Goal: Information Seeking & Learning: Compare options

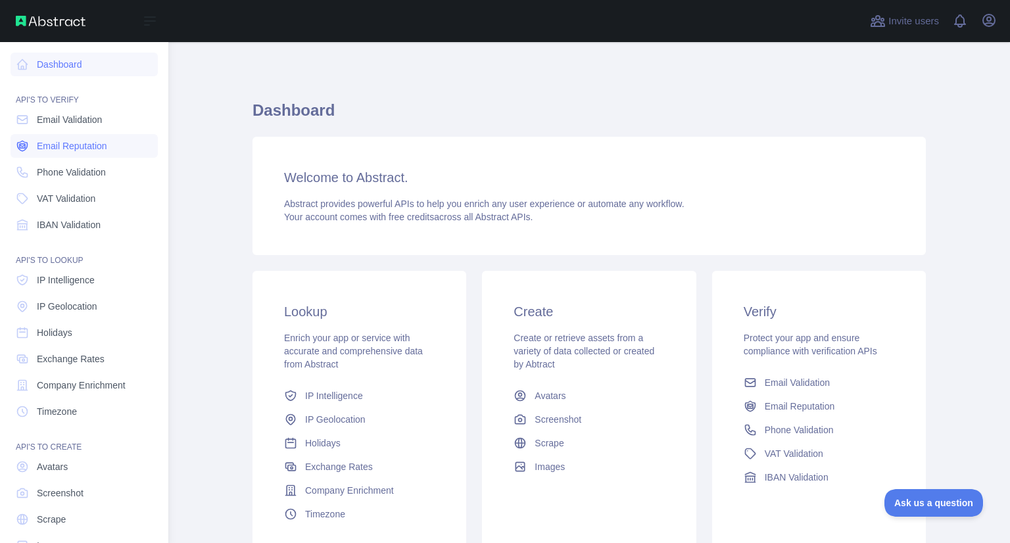
click at [62, 147] on span "Email Reputation" at bounding box center [72, 145] width 70 height 13
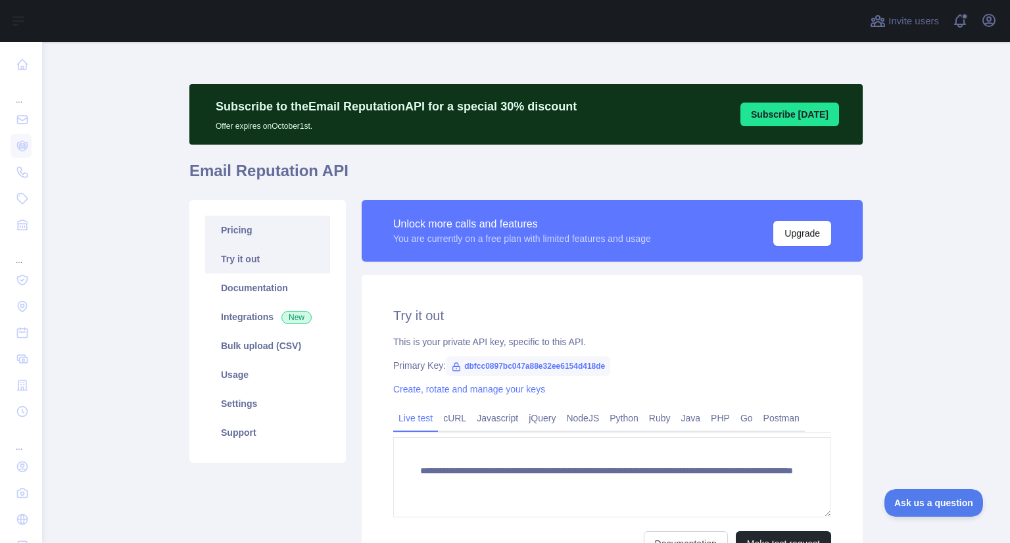
click at [239, 226] on link "Pricing" at bounding box center [267, 230] width 125 height 29
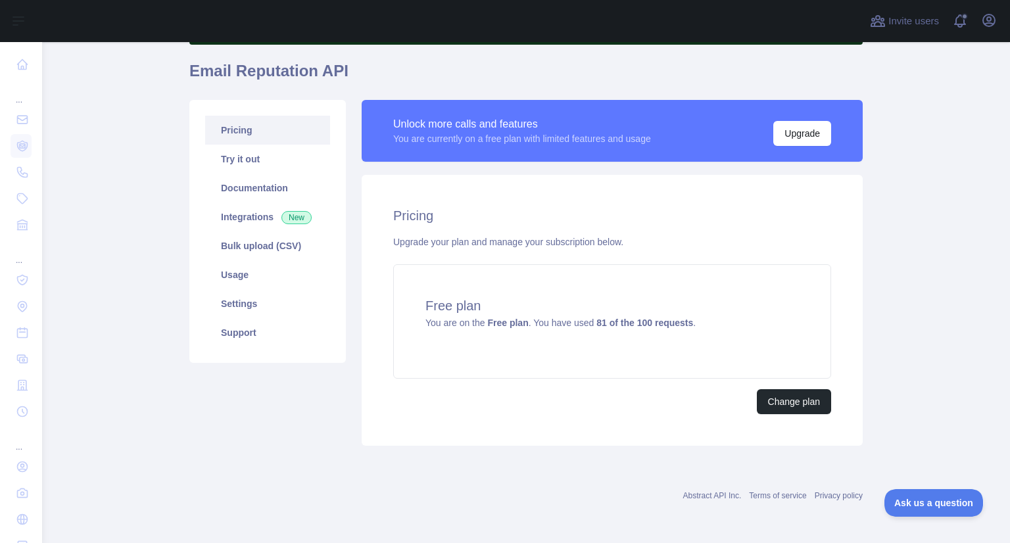
scroll to position [99, 0]
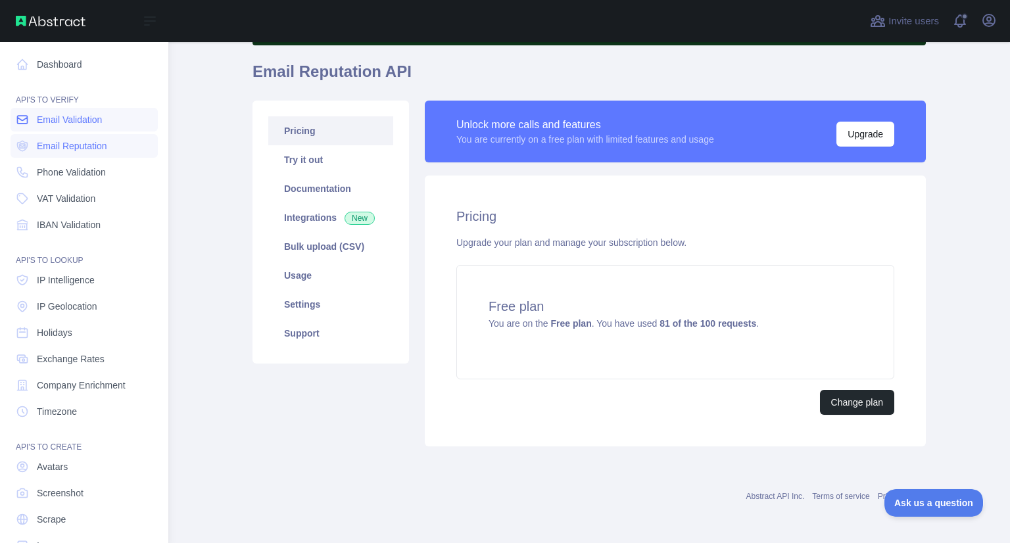
click at [49, 124] on span "Email Validation" at bounding box center [69, 119] width 65 height 13
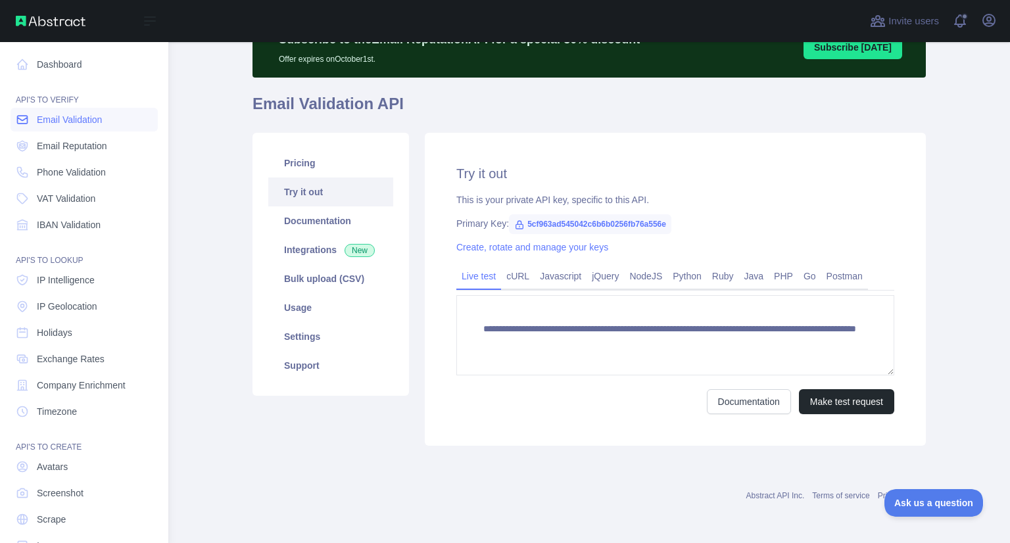
scroll to position [66, 0]
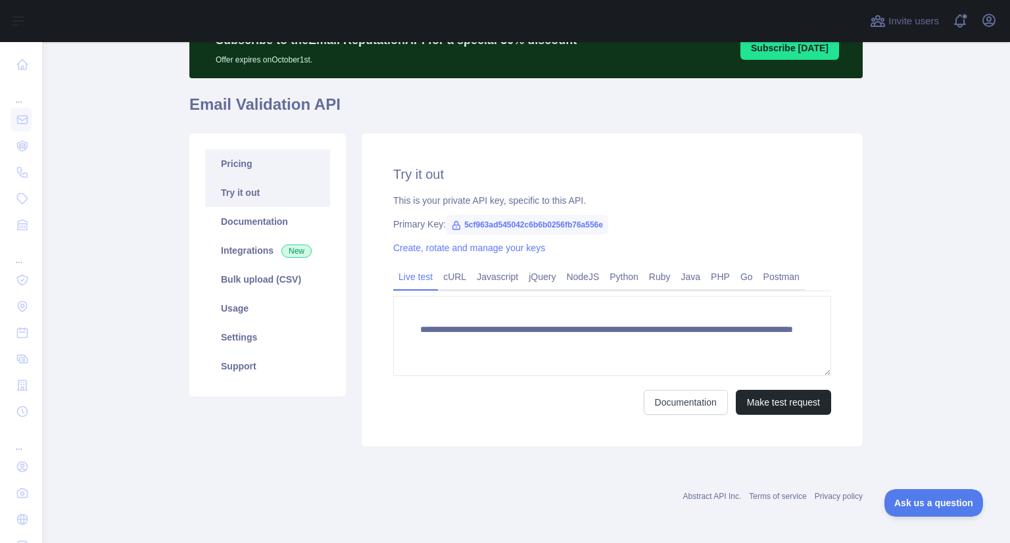
click at [235, 171] on link "Pricing" at bounding box center [267, 163] width 125 height 29
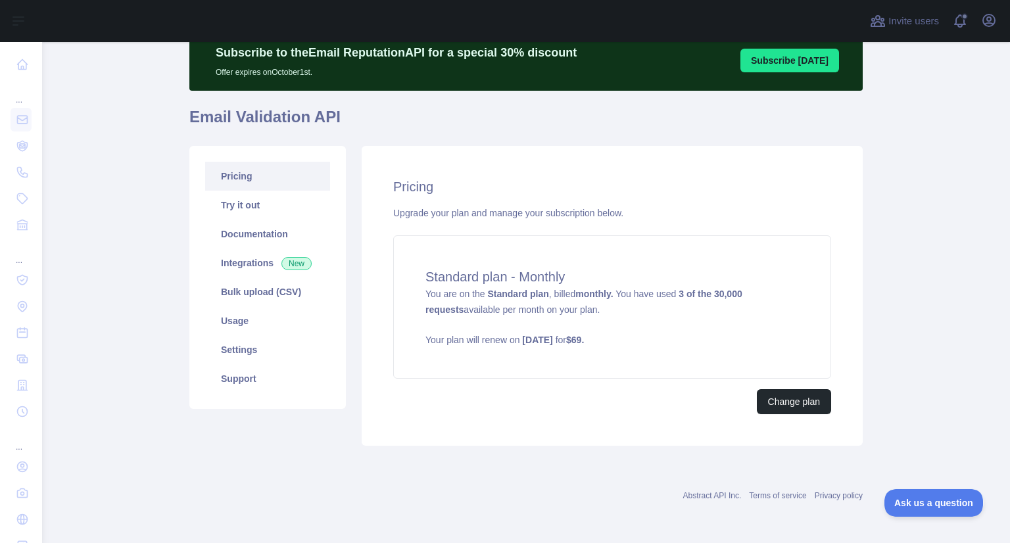
scroll to position [53, 0]
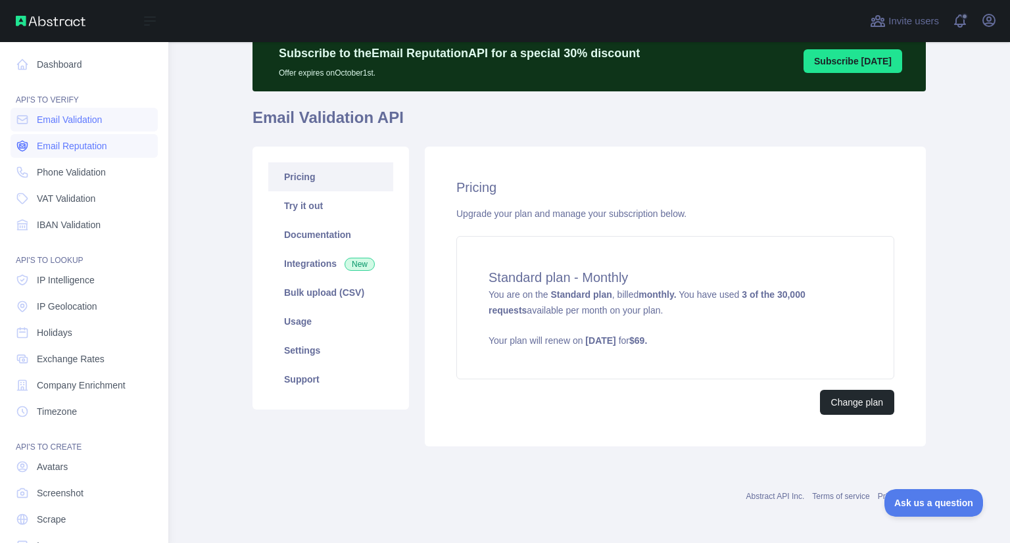
click at [45, 140] on span "Email Reputation" at bounding box center [72, 145] width 70 height 13
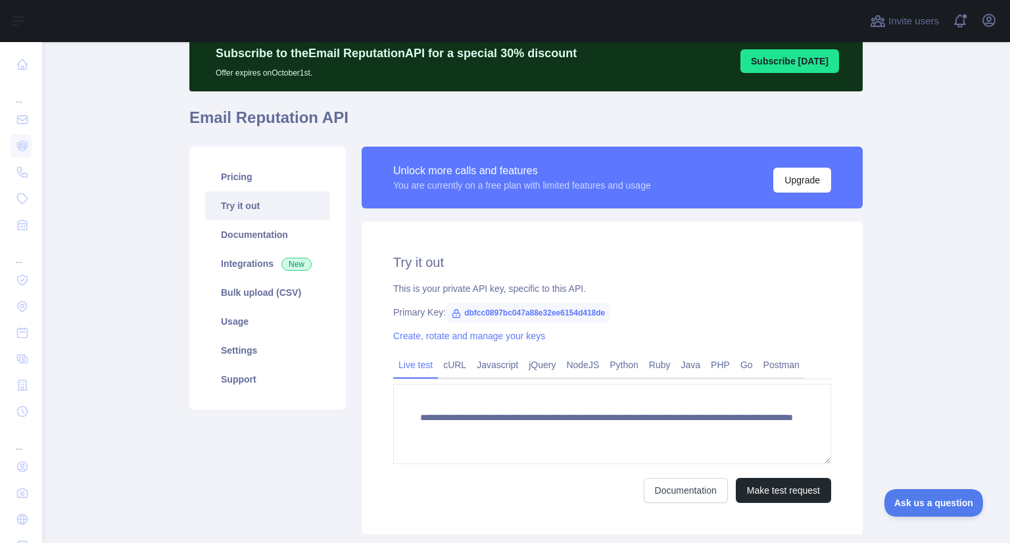
click at [354, 262] on div "**********" at bounding box center [612, 341] width 517 height 388
click at [253, 180] on link "Pricing" at bounding box center [267, 176] width 125 height 29
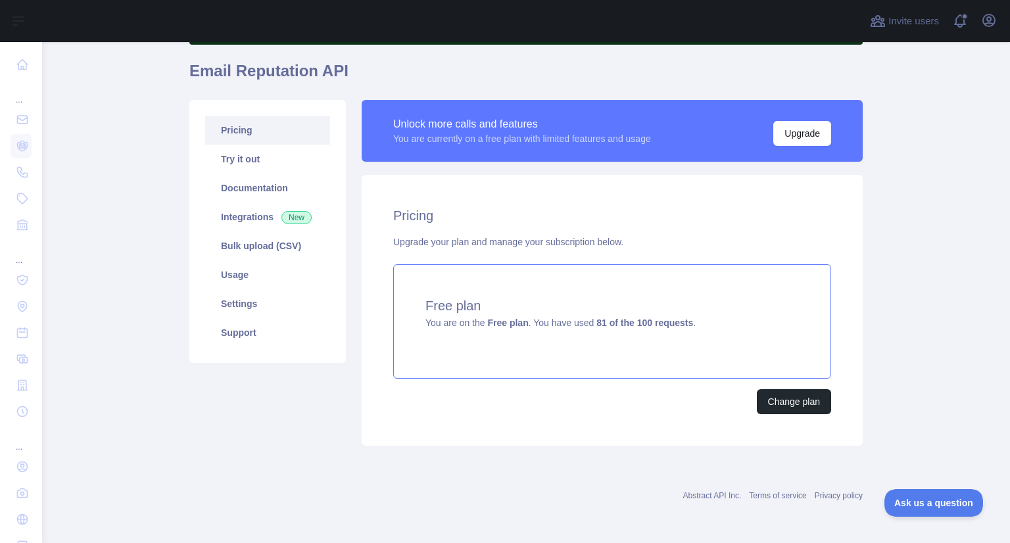
scroll to position [99, 0]
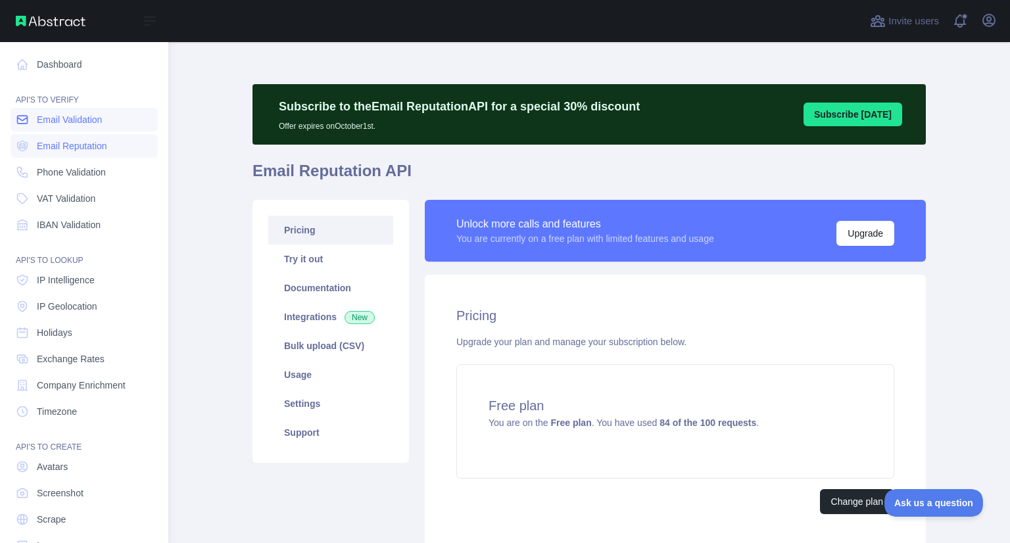
click at [43, 116] on span "Email Validation" at bounding box center [69, 119] width 65 height 13
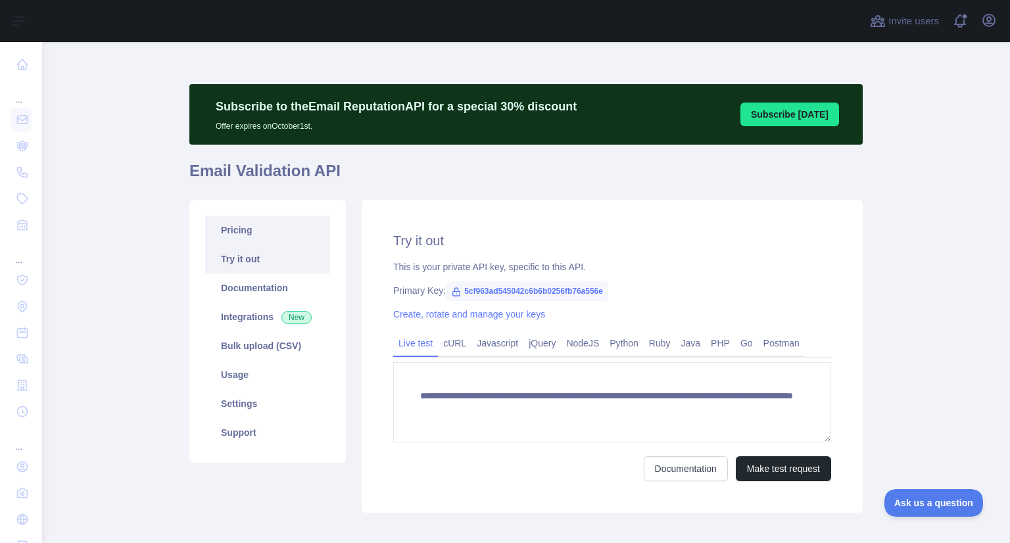
click at [233, 227] on link "Pricing" at bounding box center [267, 230] width 125 height 29
